Goal: Use online tool/utility: Utilize a website feature to perform a specific function

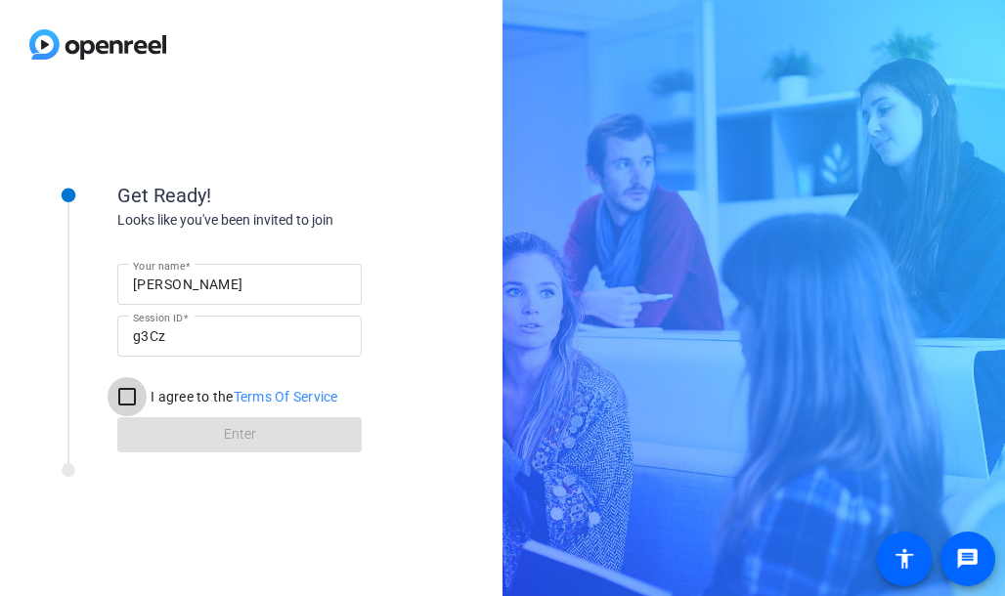
click at [117, 403] on input "I agree to the Terms Of Service" at bounding box center [127, 396] width 39 height 39
checkbox input "true"
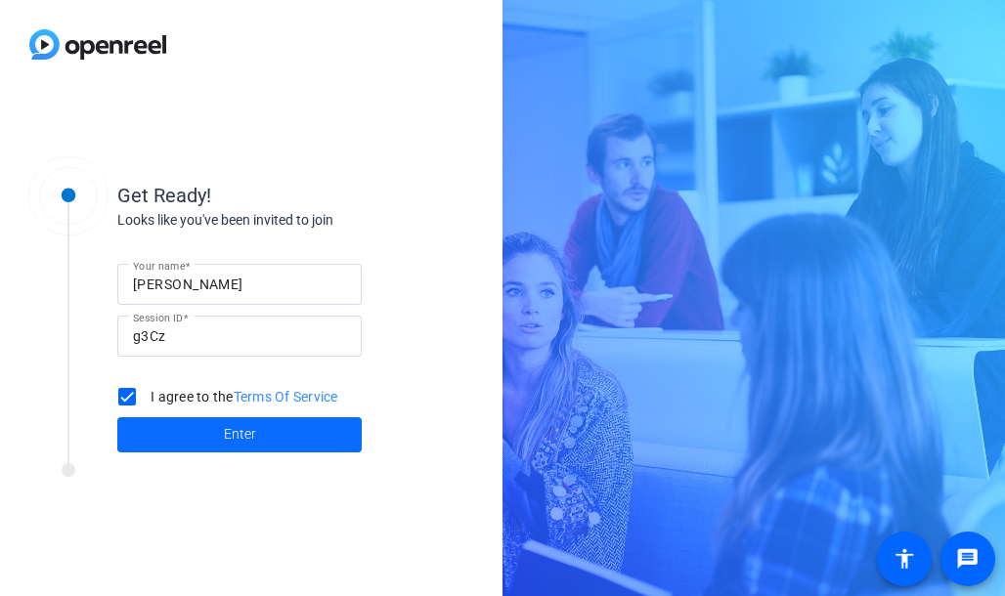
click at [313, 431] on span at bounding box center [239, 434] width 244 height 47
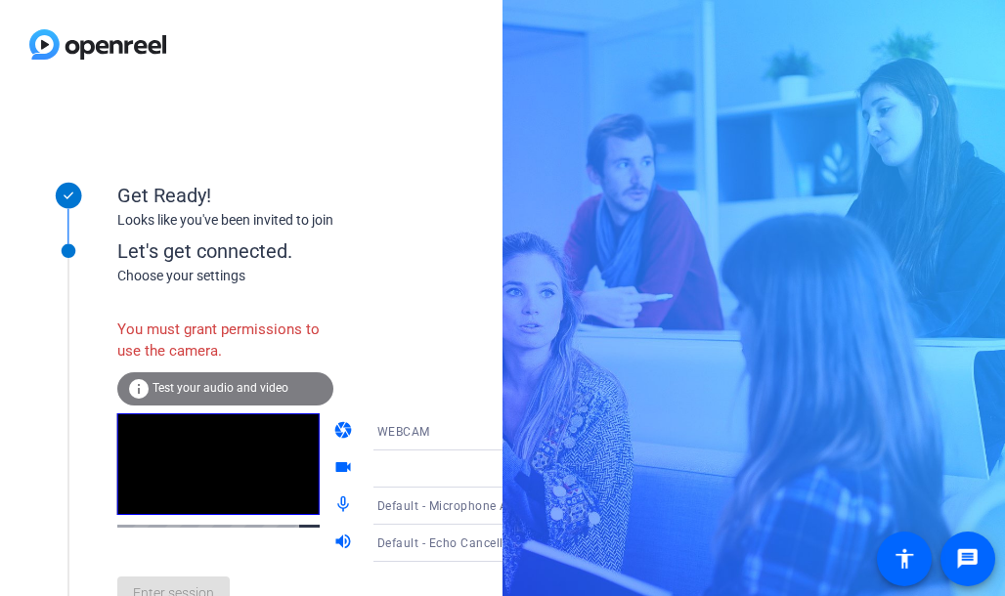
click at [516, 443] on icon at bounding box center [527, 431] width 23 height 23
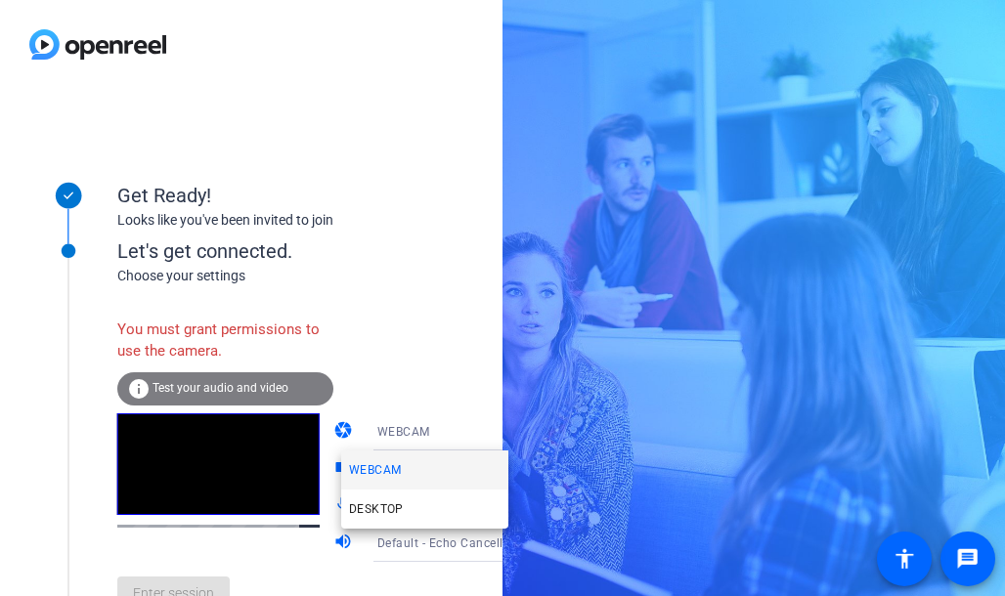
click at [259, 382] on div at bounding box center [502, 298] width 1005 height 596
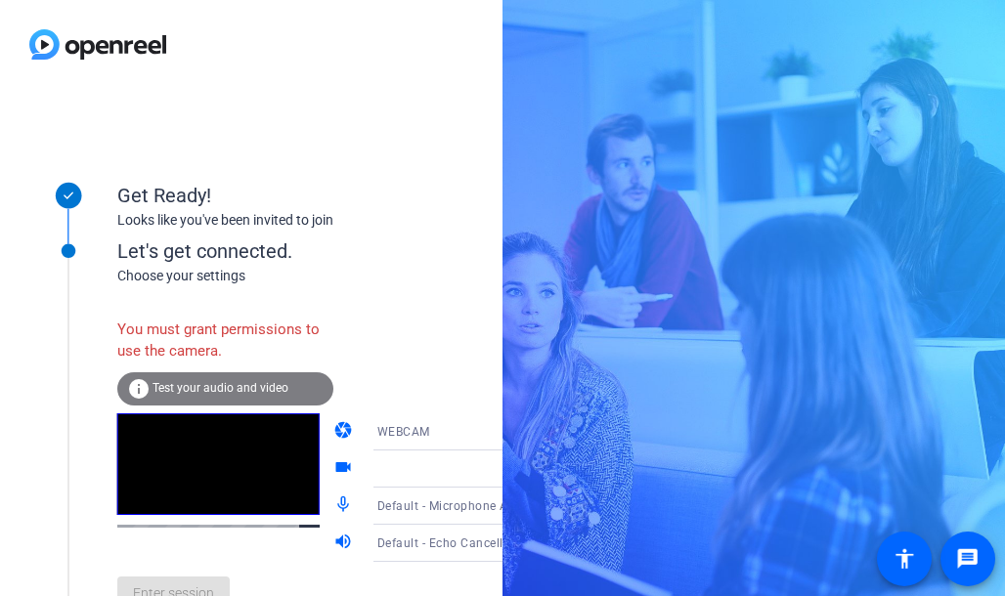
click at [516, 469] on icon at bounding box center [527, 468] width 23 height 23
click at [523, 468] on icon at bounding box center [528, 469] width 10 height 5
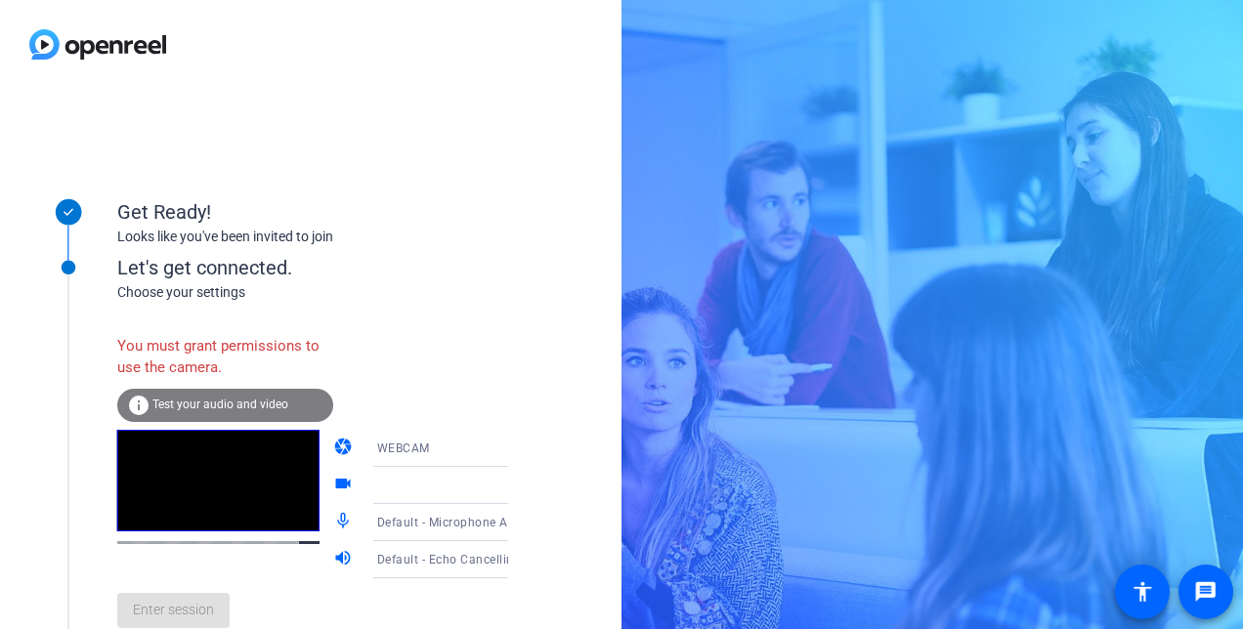
click at [270, 414] on div "info Test your audio and video" at bounding box center [225, 405] width 216 height 33
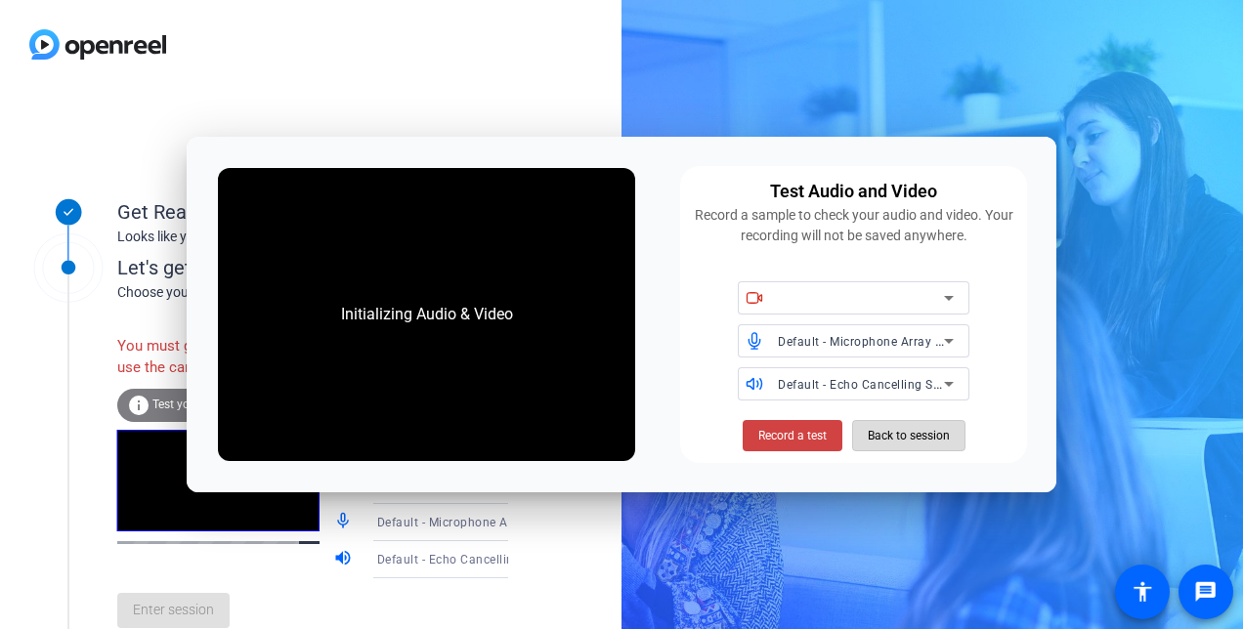
click at [936, 435] on span "Back to session" at bounding box center [909, 435] width 82 height 37
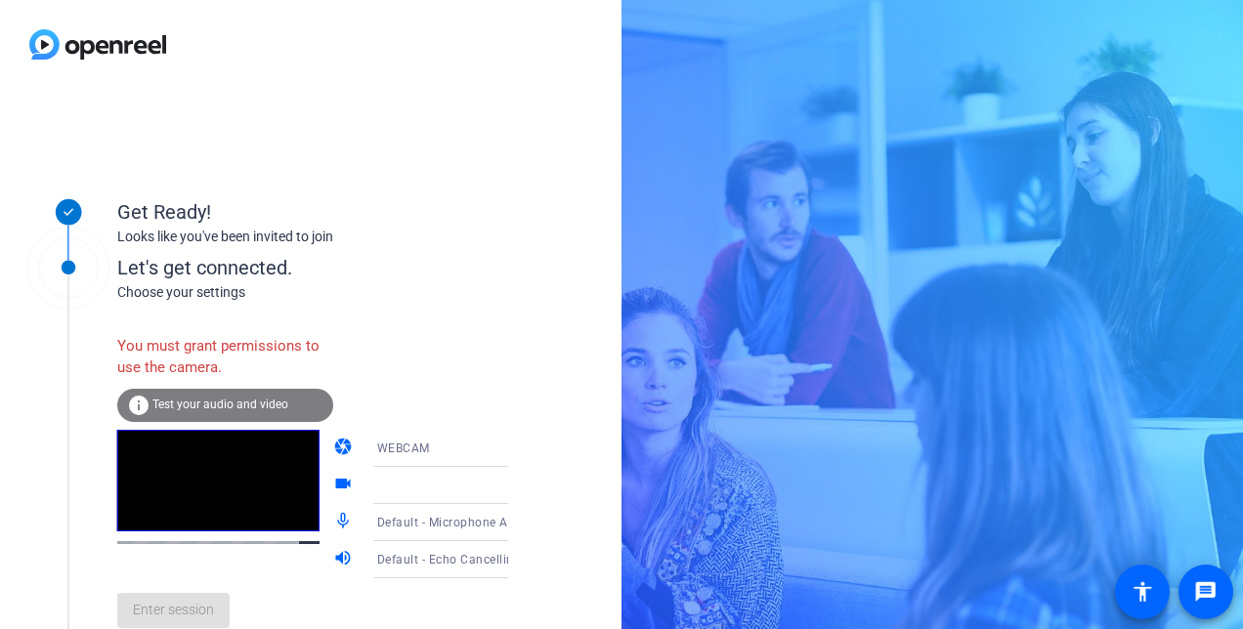
click at [516, 452] on icon at bounding box center [527, 448] width 23 height 23
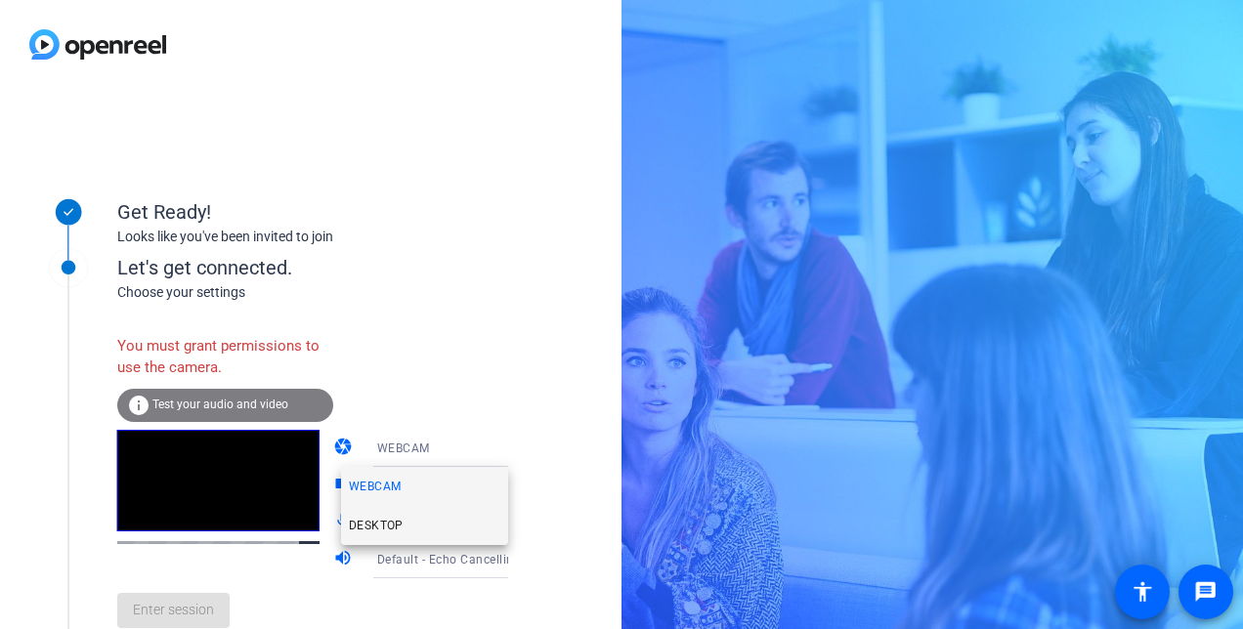
click at [401, 516] on span "DESKTOP" at bounding box center [376, 525] width 55 height 23
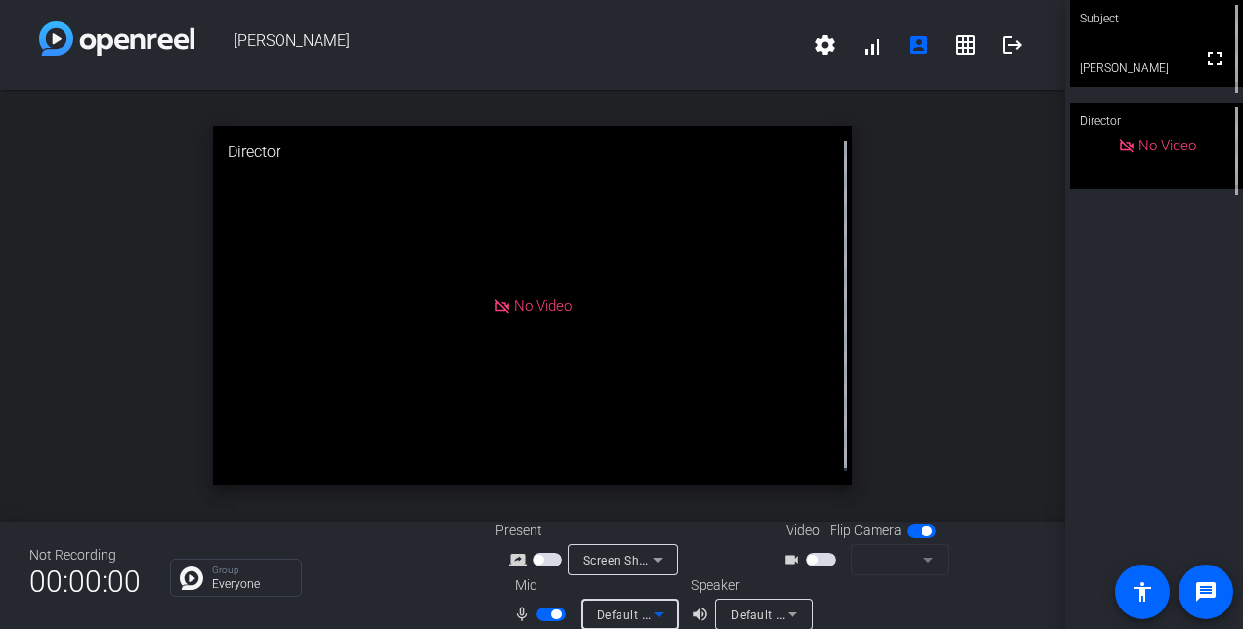
click at [659, 614] on icon at bounding box center [658, 614] width 23 height 23
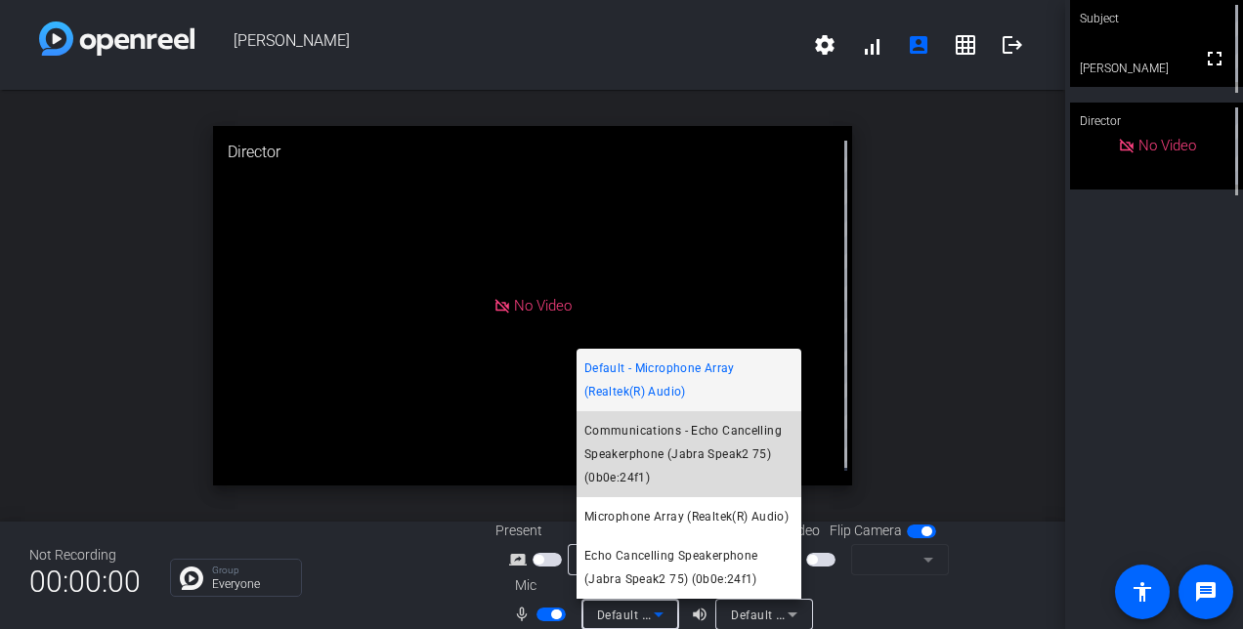
click at [702, 473] on span "Communications - Echo Cancelling Speakerphone (Jabra Speak2 75) (0b0e:24f1)" at bounding box center [688, 454] width 209 height 70
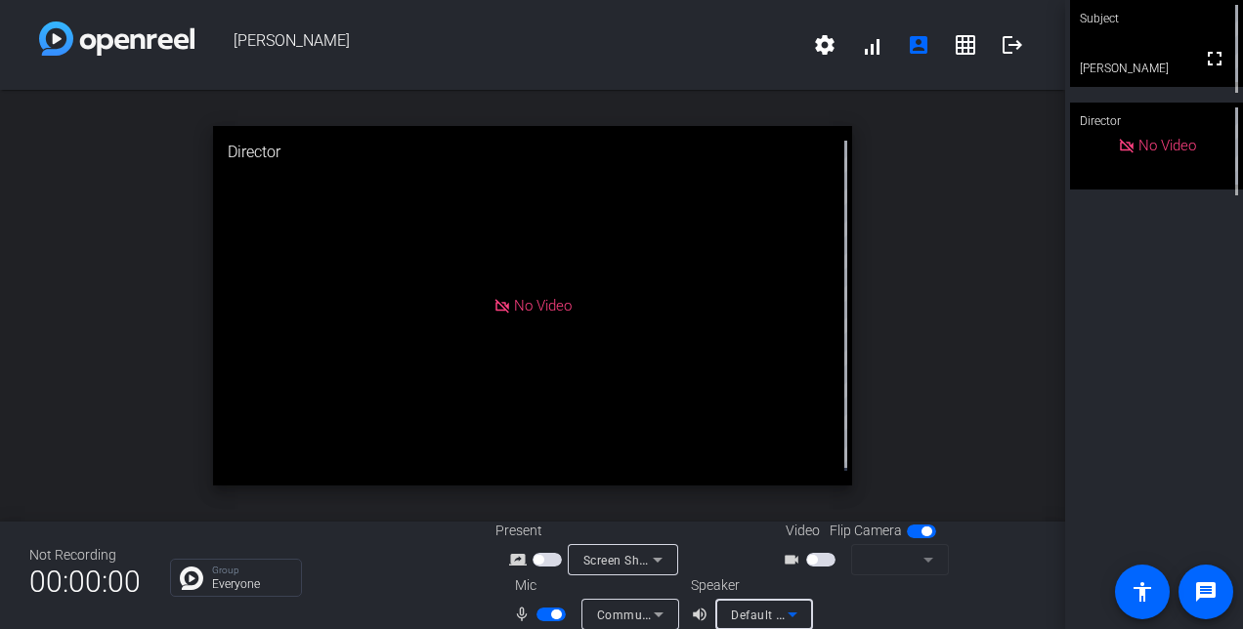
click at [785, 612] on icon at bounding box center [792, 614] width 23 height 23
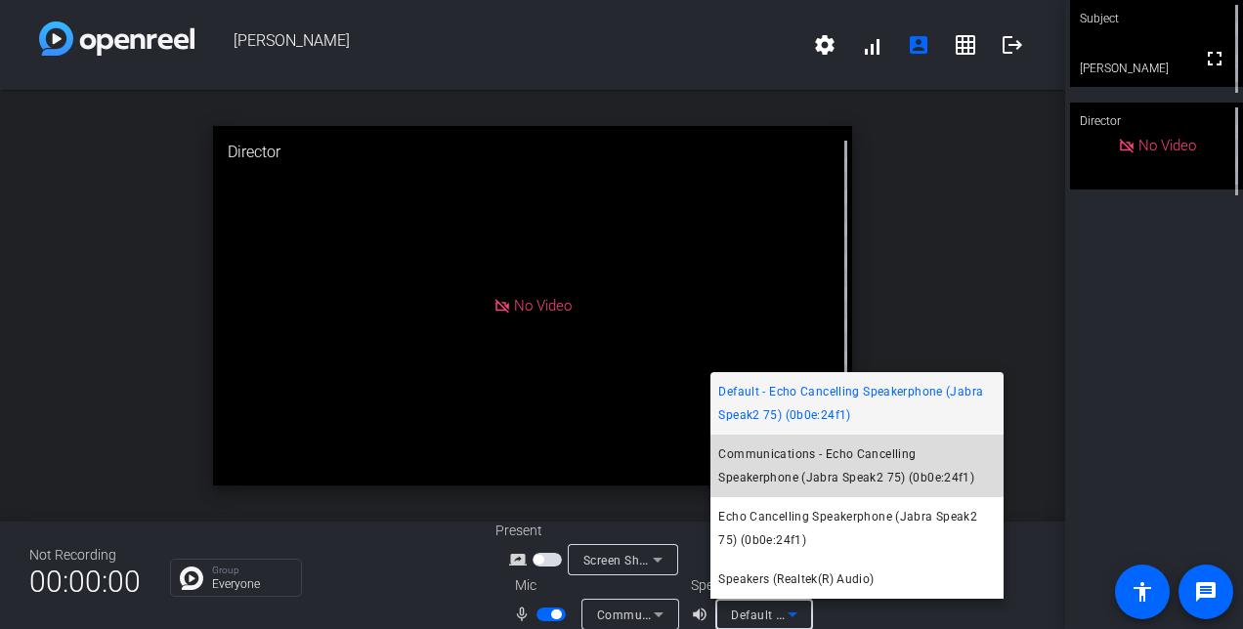
click at [808, 480] on span "Communications - Echo Cancelling Speakerphone (Jabra Speak2 75) (0b0e:24f1)" at bounding box center [857, 466] width 278 height 47
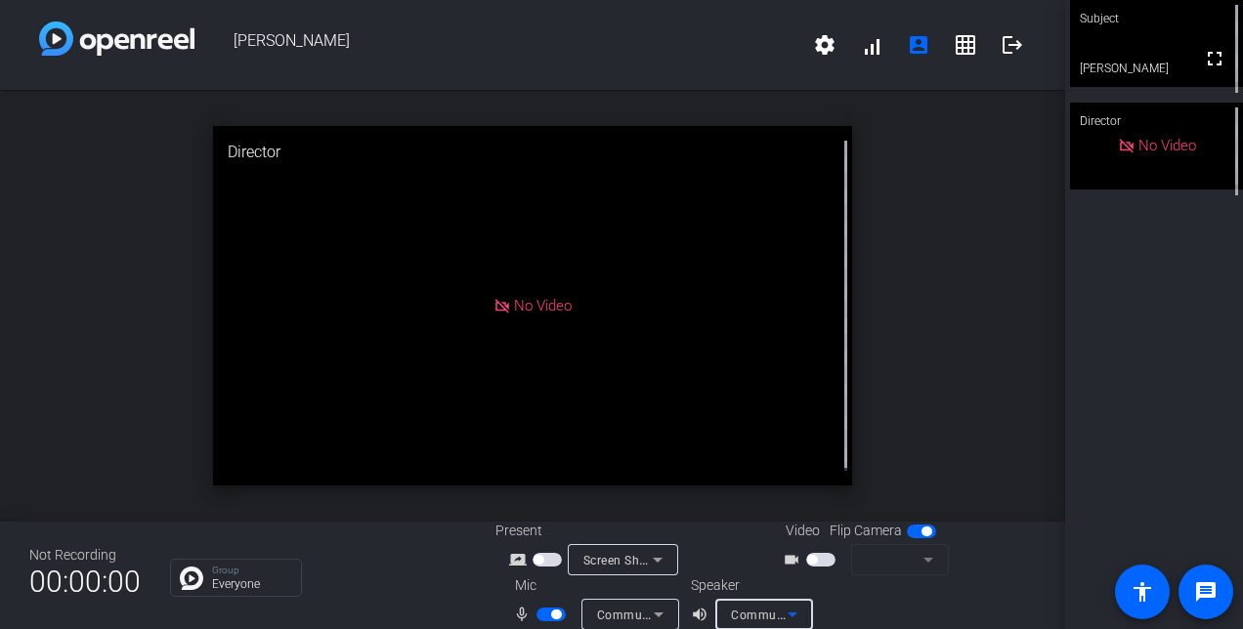
click at [665, 567] on div "Screen Sharing" at bounding box center [623, 559] width 110 height 31
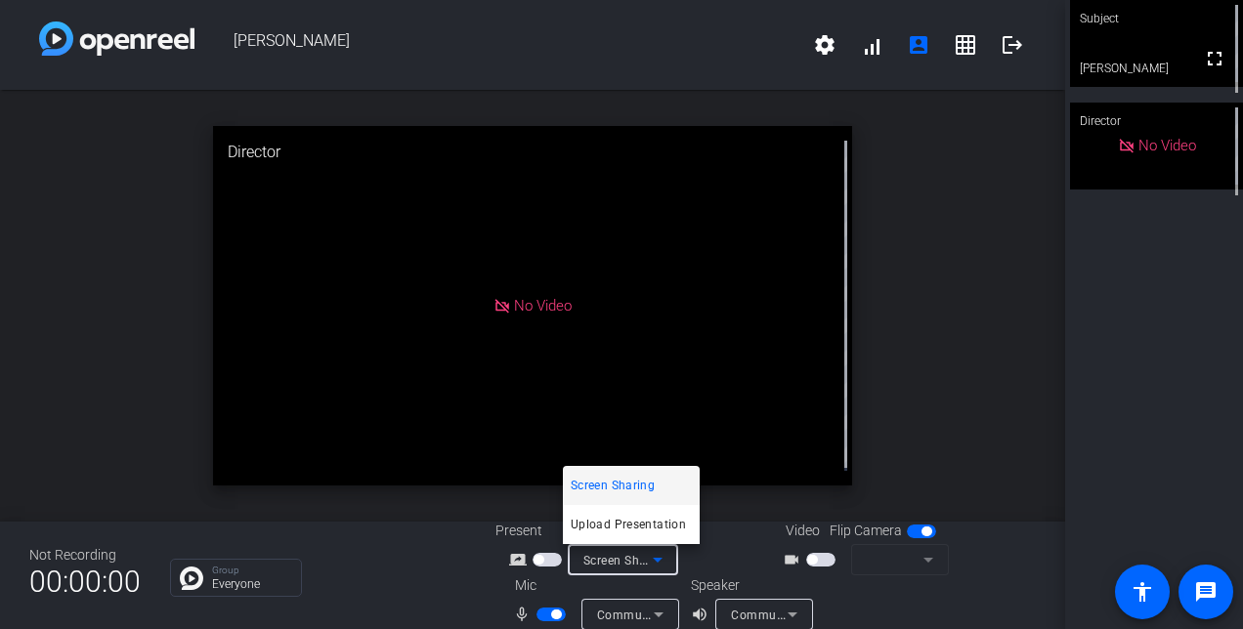
click at [667, 565] on div at bounding box center [621, 314] width 1243 height 629
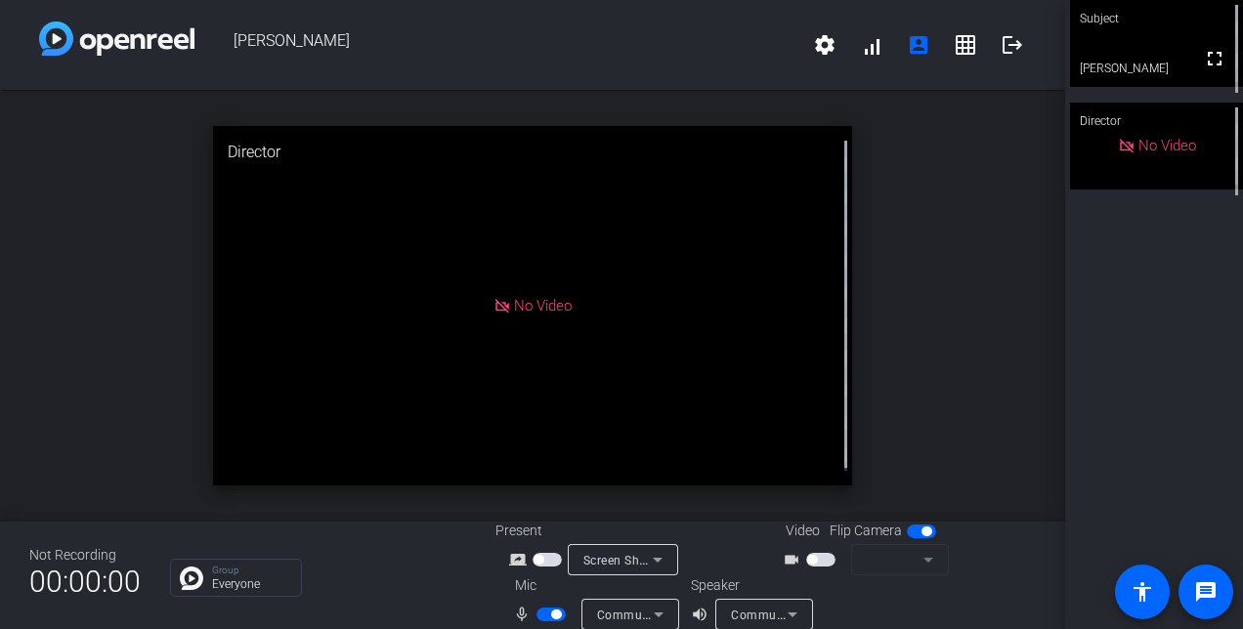
click at [821, 557] on span "button" at bounding box center [820, 560] width 29 height 14
click at [937, 560] on div at bounding box center [900, 559] width 98 height 31
click at [923, 566] on icon at bounding box center [928, 559] width 23 height 23
click at [917, 556] on icon at bounding box center [928, 559] width 23 height 23
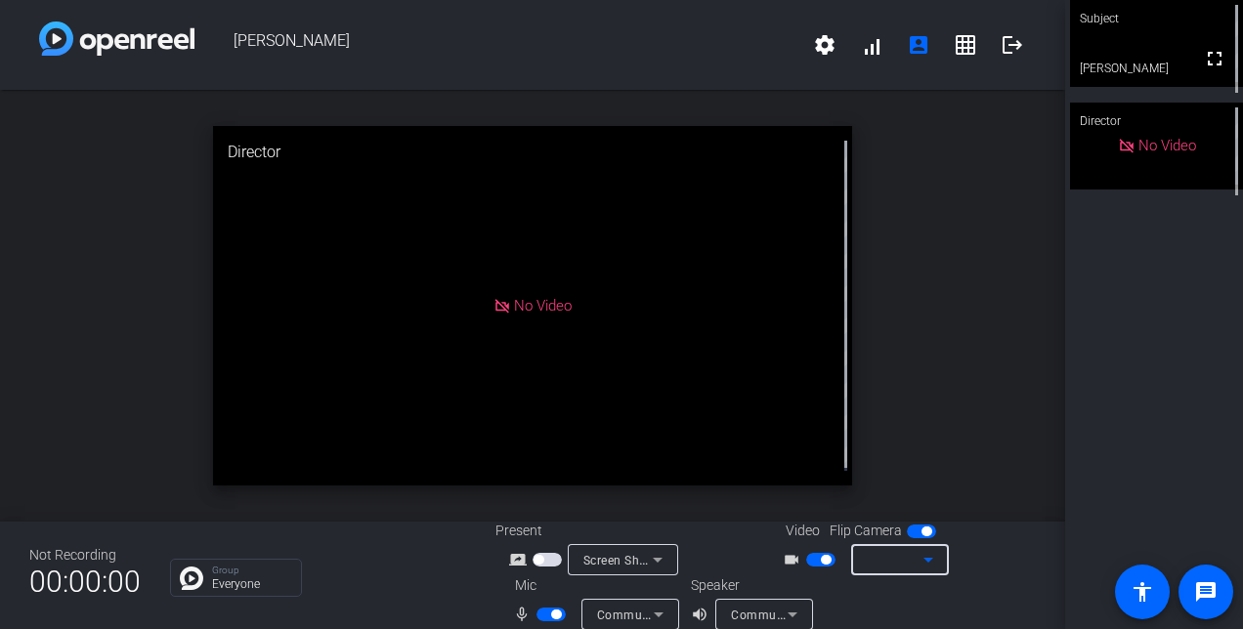
click at [548, 290] on div "No Video" at bounding box center [532, 306] width 639 height 360
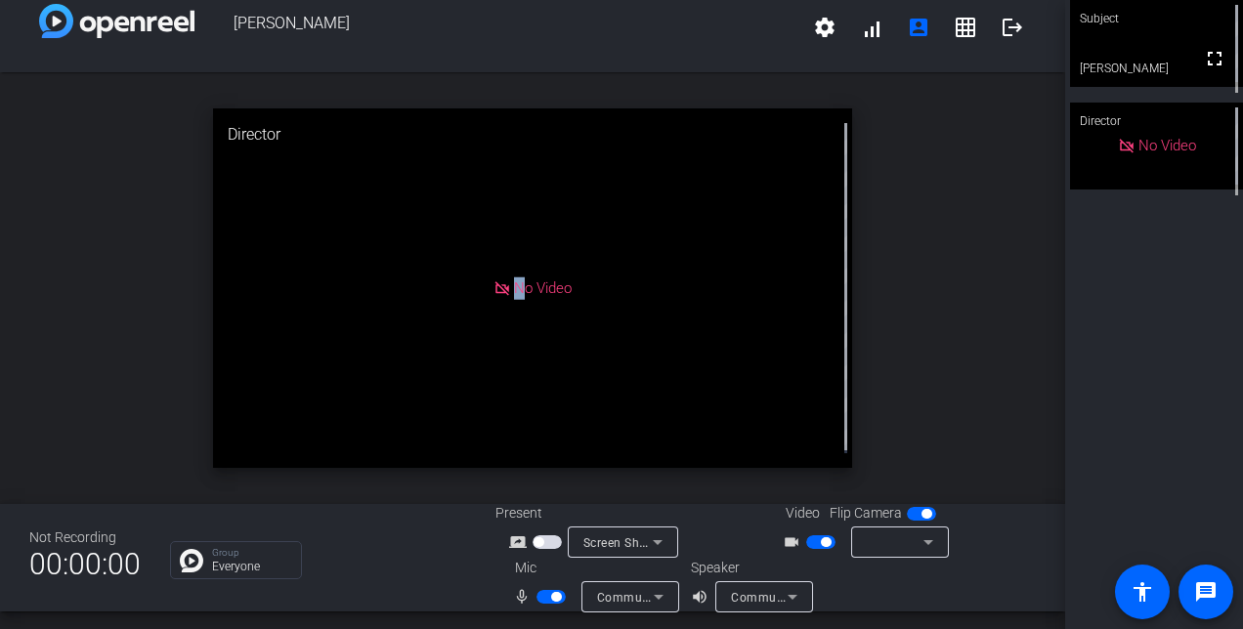
scroll to position [22, 0]
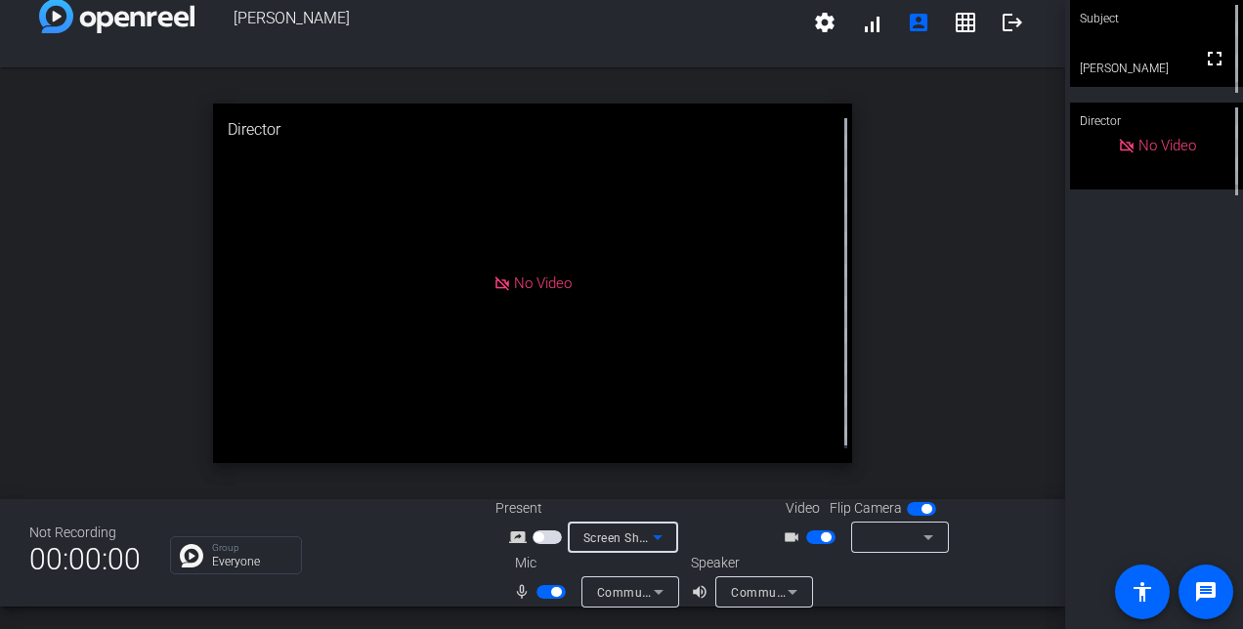
click at [655, 533] on icon at bounding box center [657, 537] width 23 height 23
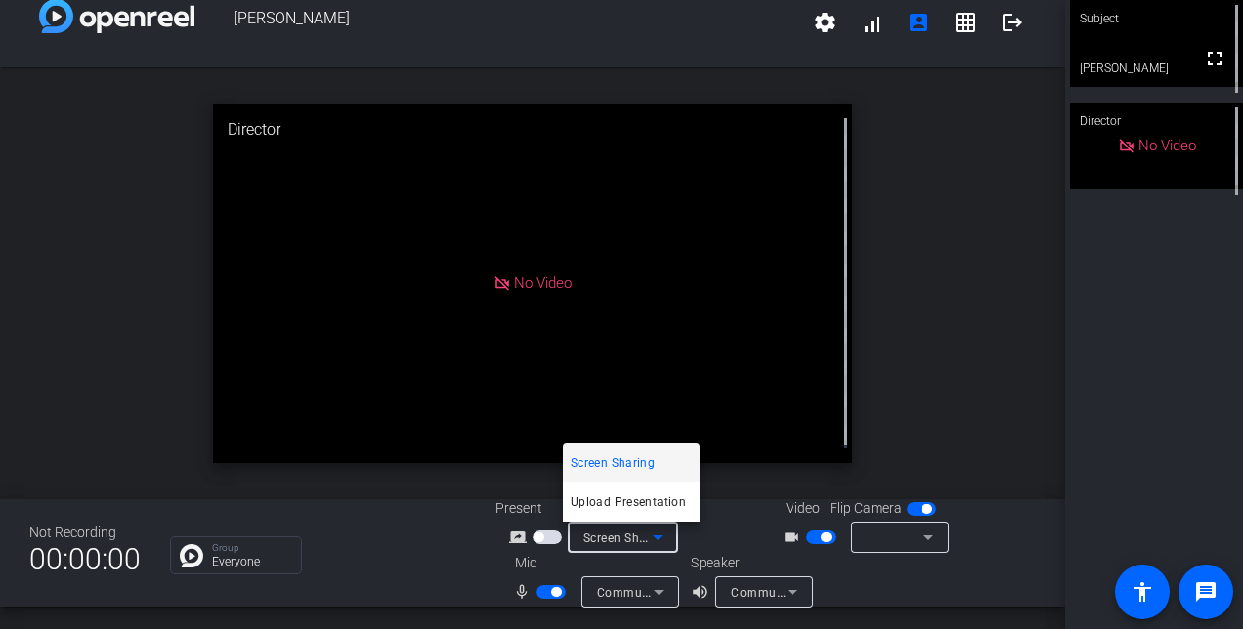
click at [655, 533] on div at bounding box center [621, 314] width 1243 height 629
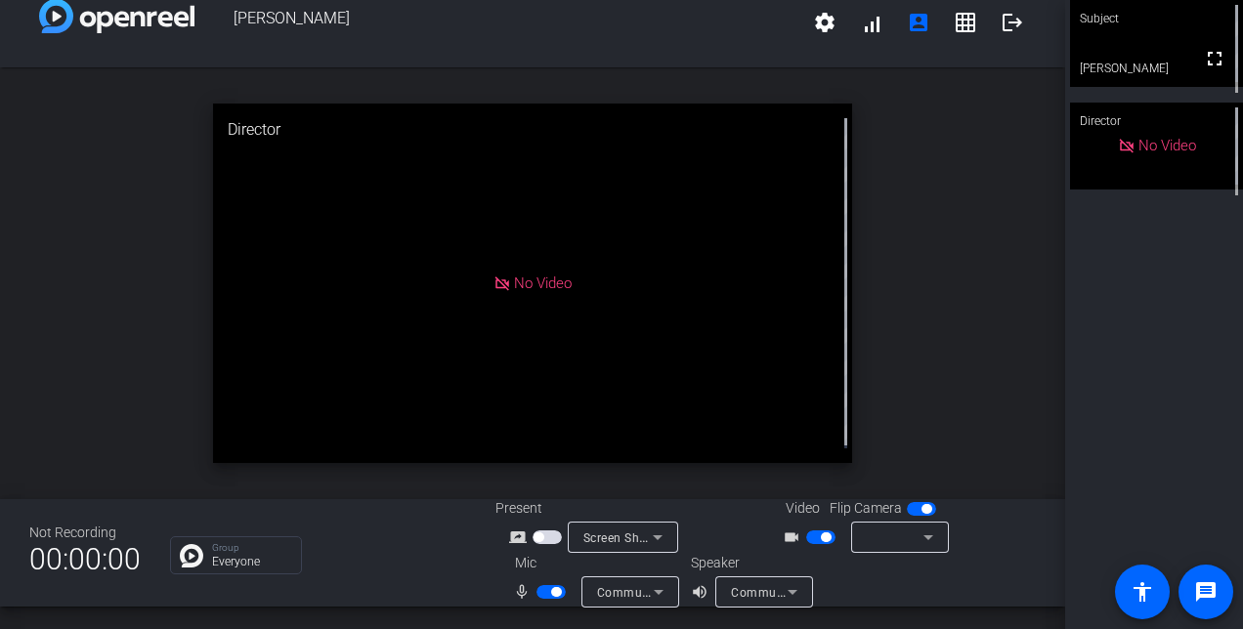
click at [786, 538] on mat-icon "videocam_outline" at bounding box center [794, 537] width 23 height 23
click at [879, 534] on div at bounding box center [895, 537] width 57 height 23
click at [907, 512] on span "button" at bounding box center [921, 509] width 29 height 14
click at [908, 512] on span "button" at bounding box center [913, 509] width 10 height 10
click at [943, 535] on div "videocam_outline" at bounding box center [863, 537] width 195 height 31
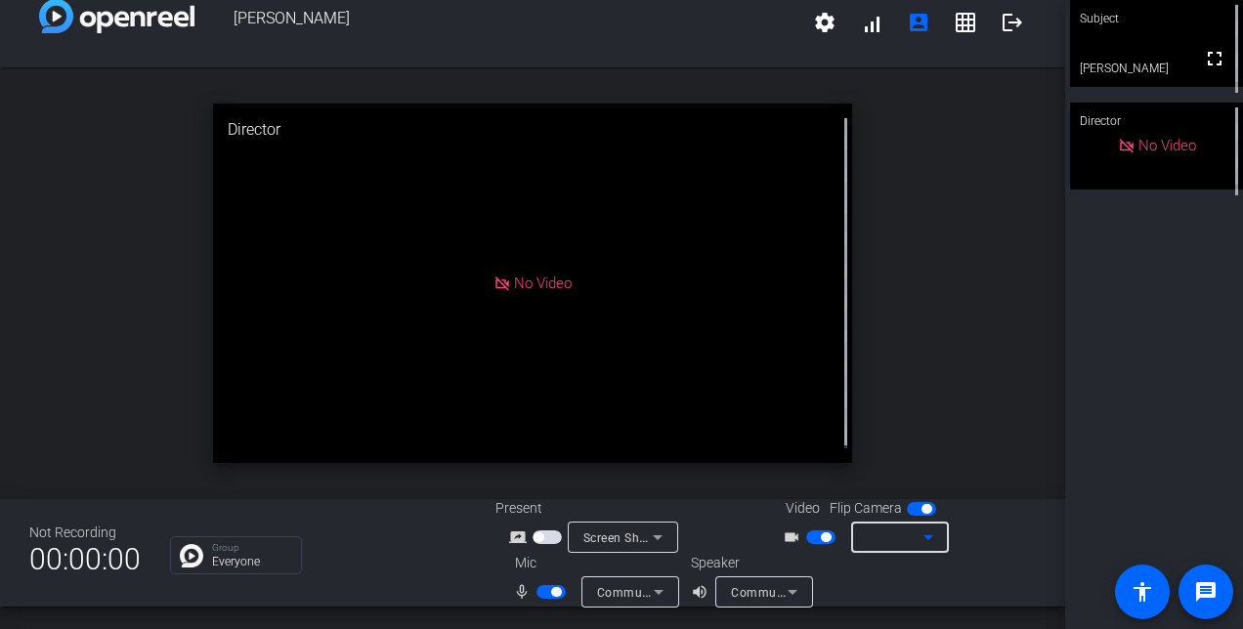
click at [927, 538] on icon at bounding box center [928, 537] width 23 height 23
drag, startPoint x: 926, startPoint y: 538, endPoint x: 151, endPoint y: 341, distance: 800.5
click at [143, 356] on div "open_in_new Director No Video" at bounding box center [532, 283] width 1065 height 432
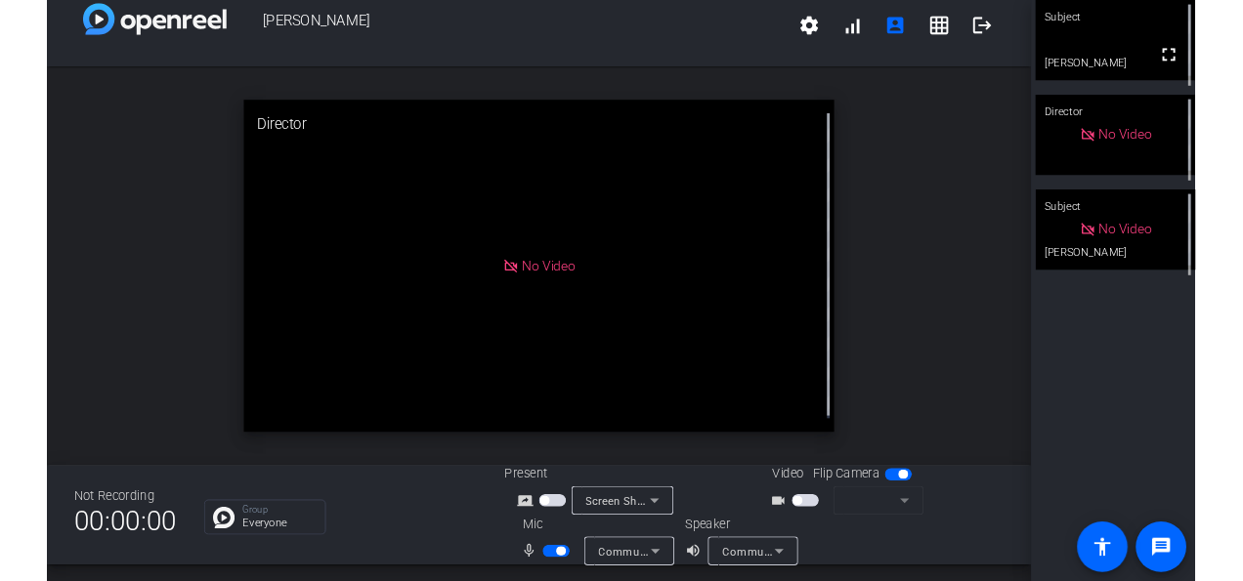
scroll to position [22, 0]
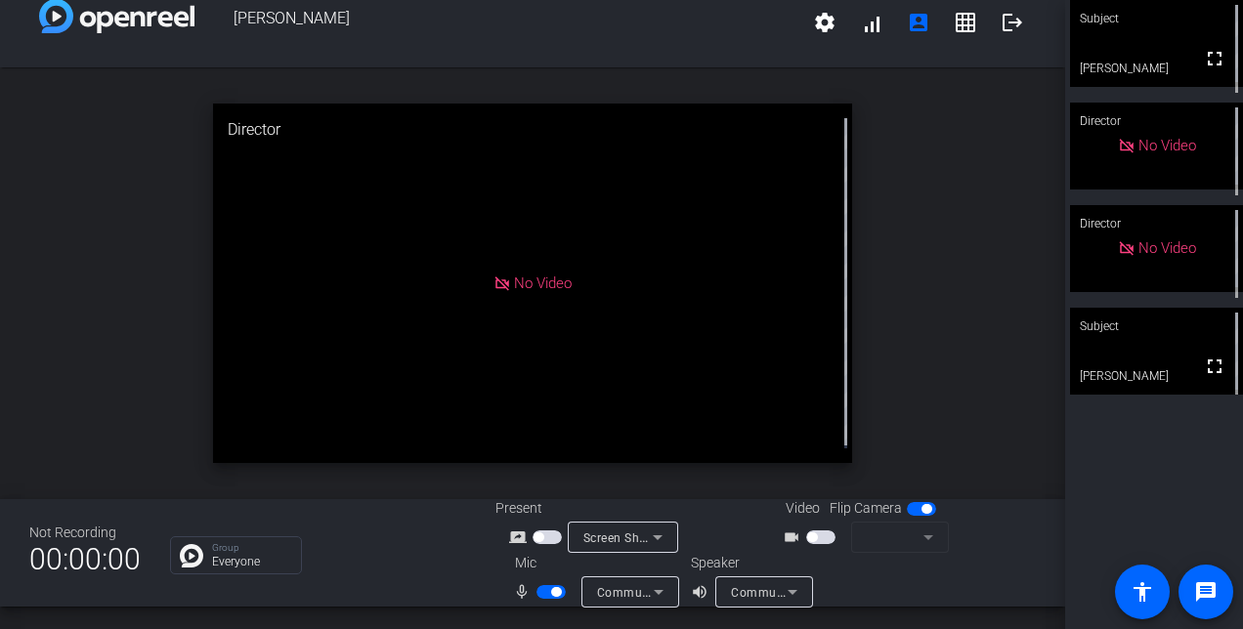
click at [76, 176] on div "open_in_new Director No Video" at bounding box center [532, 283] width 1065 height 432
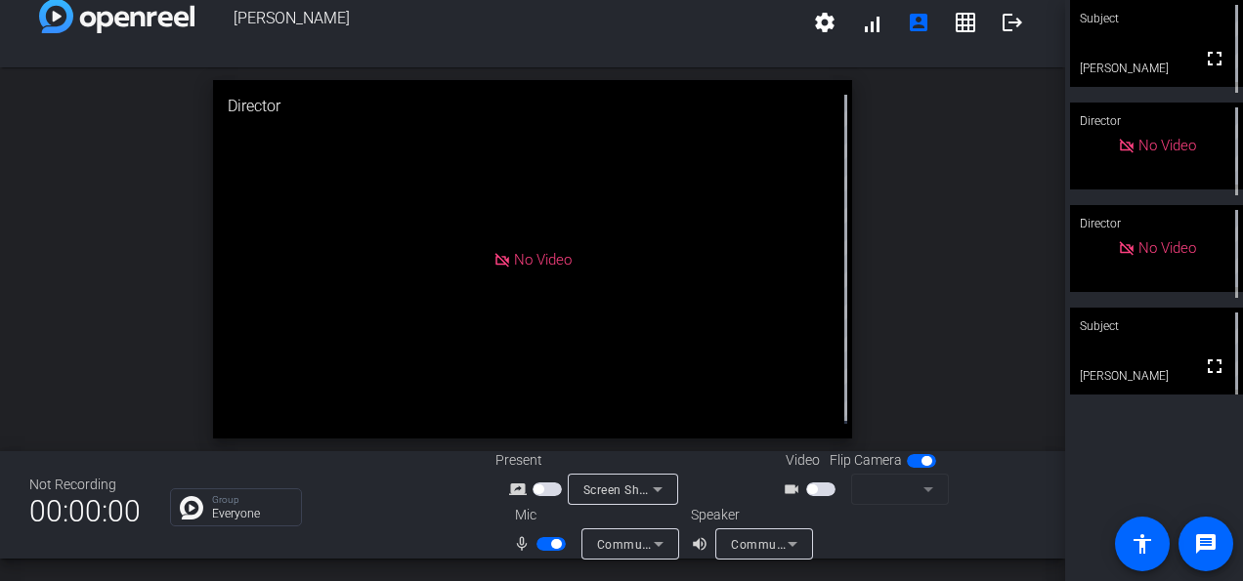
click at [806, 483] on span "button" at bounding box center [820, 490] width 29 height 14
click at [937, 494] on div at bounding box center [900, 489] width 98 height 31
click at [926, 494] on icon at bounding box center [928, 489] width 23 height 23
drag, startPoint x: 539, startPoint y: 283, endPoint x: 545, endPoint y: 262, distance: 22.3
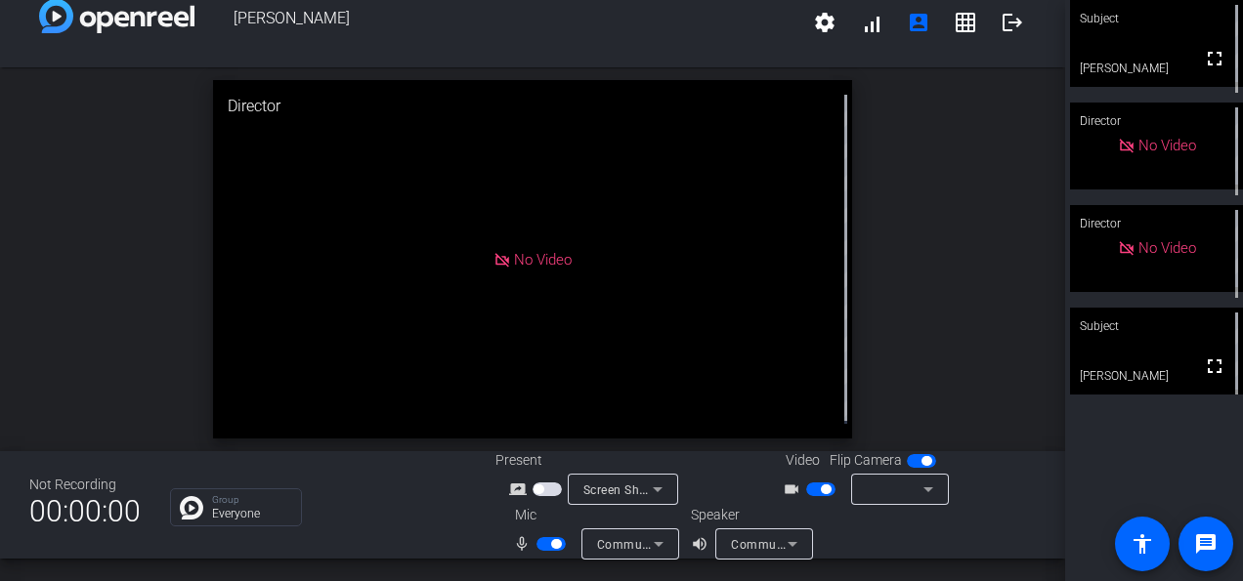
click at [539, 280] on div "No Video" at bounding box center [532, 260] width 639 height 360
drag, startPoint x: 545, startPoint y: 262, endPoint x: 536, endPoint y: 226, distance: 37.5
click at [545, 260] on span "No Video" at bounding box center [543, 259] width 58 height 18
click at [534, 226] on div "No Video" at bounding box center [532, 260] width 639 height 360
click at [633, 546] on span "Communications - Echo Cancelling Speakerphone (Jabra Speak2 75) (0b0e:24f1)" at bounding box center [830, 545] width 466 height 16
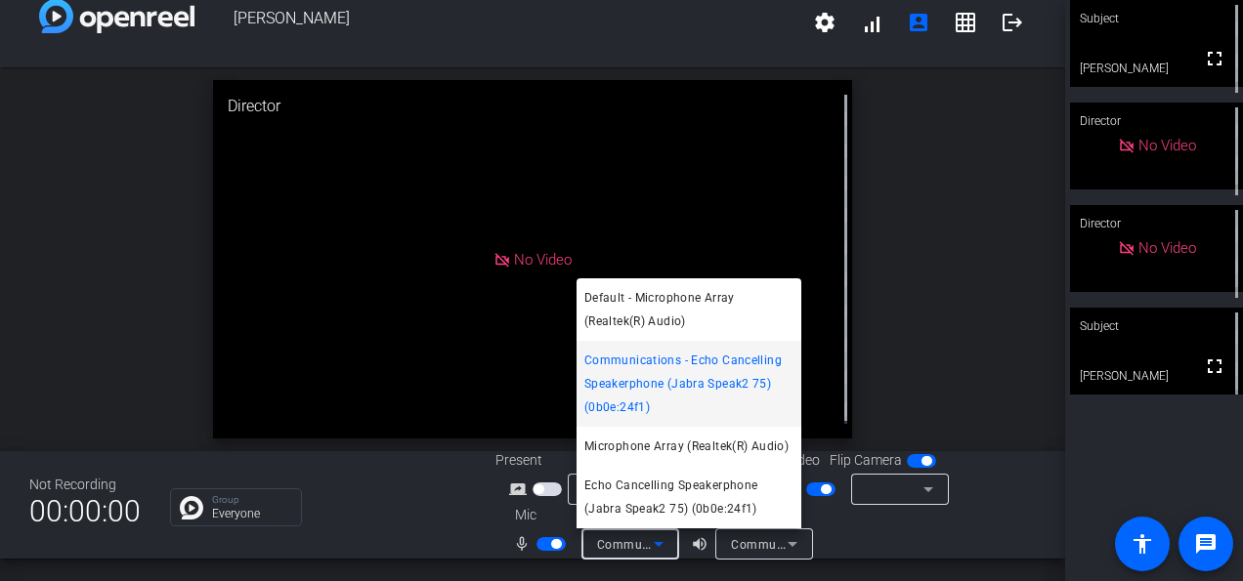
drag, startPoint x: 125, startPoint y: 426, endPoint x: 139, endPoint y: 419, distance: 15.3
click at [129, 424] on div at bounding box center [621, 290] width 1243 height 581
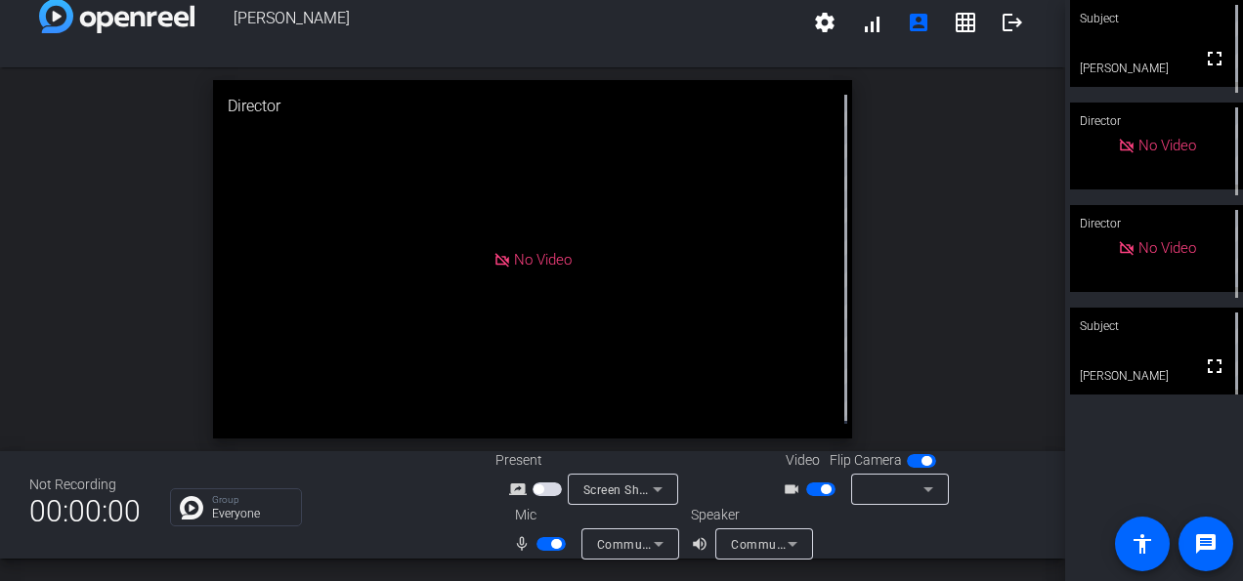
drag, startPoint x: 532, startPoint y: 271, endPoint x: 944, endPoint y: 270, distance: 412.4
click at [944, 270] on div "open_in_new Director No Video" at bounding box center [532, 259] width 1065 height 384
click at [783, 496] on mat-icon "videocam_outline" at bounding box center [794, 489] width 23 height 23
click at [785, 488] on mat-icon "videocam_outline" at bounding box center [794, 489] width 23 height 23
click at [917, 467] on span "button" at bounding box center [921, 461] width 29 height 14
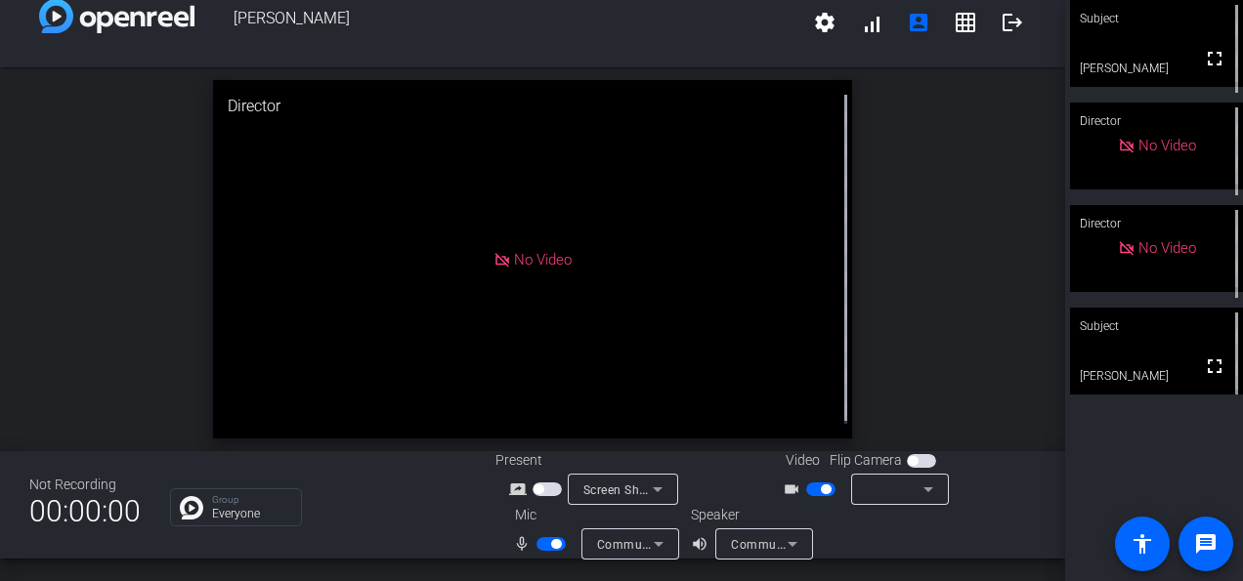
click at [917, 467] on span "button" at bounding box center [921, 461] width 29 height 14
click at [538, 494] on span "button" at bounding box center [547, 490] width 29 height 14
click at [917, 495] on icon at bounding box center [928, 489] width 23 height 23
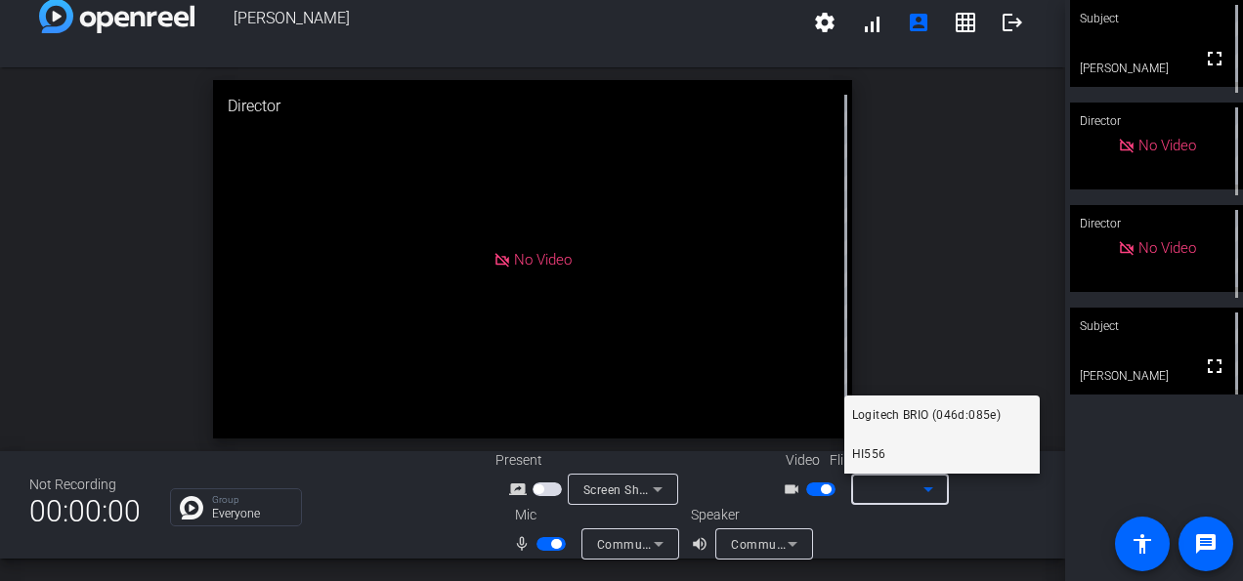
click at [932, 468] on mat-option "HI556" at bounding box center [941, 454] width 195 height 39
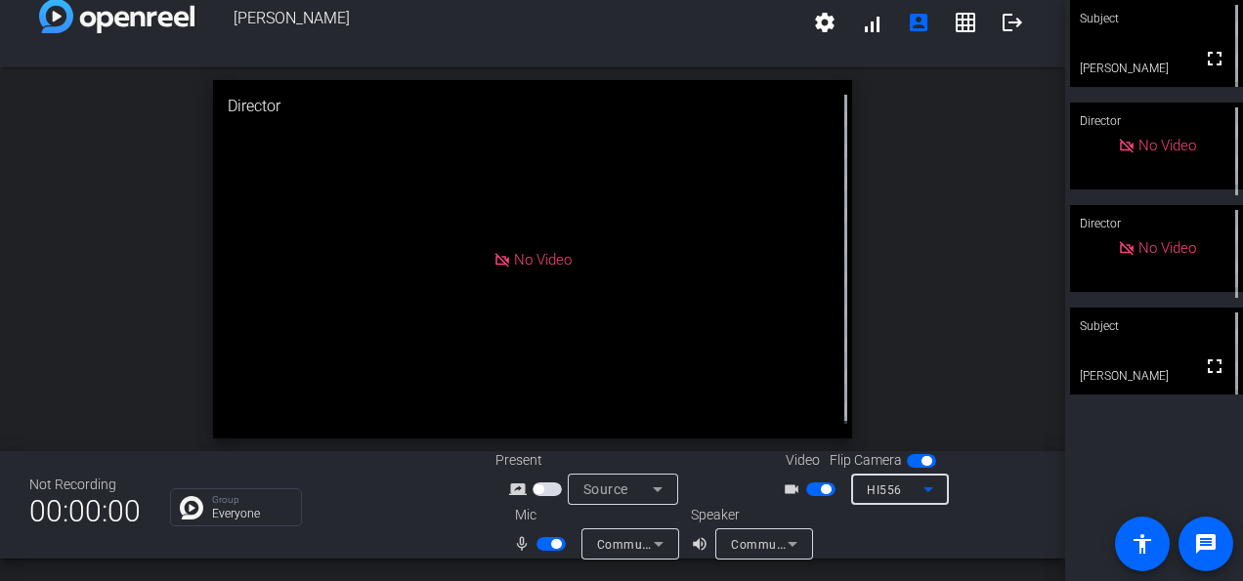
click at [930, 497] on icon at bounding box center [928, 489] width 23 height 23
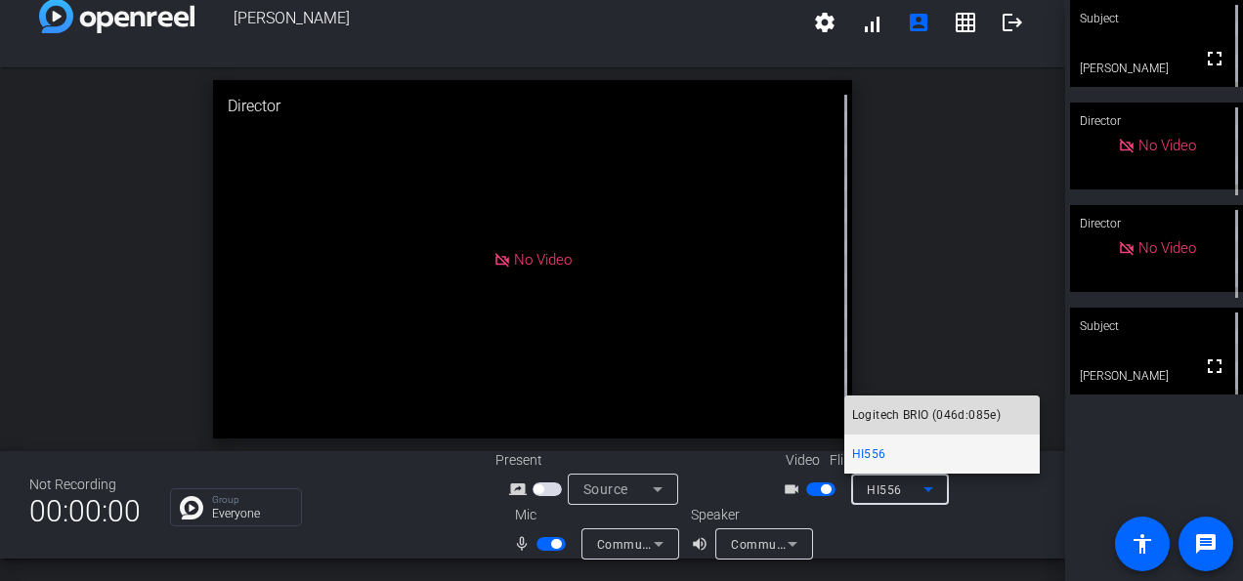
click at [941, 405] on span "Logitech BRIO (046d:085e)" at bounding box center [926, 415] width 149 height 23
